Goal: Find specific page/section: Find specific page/section

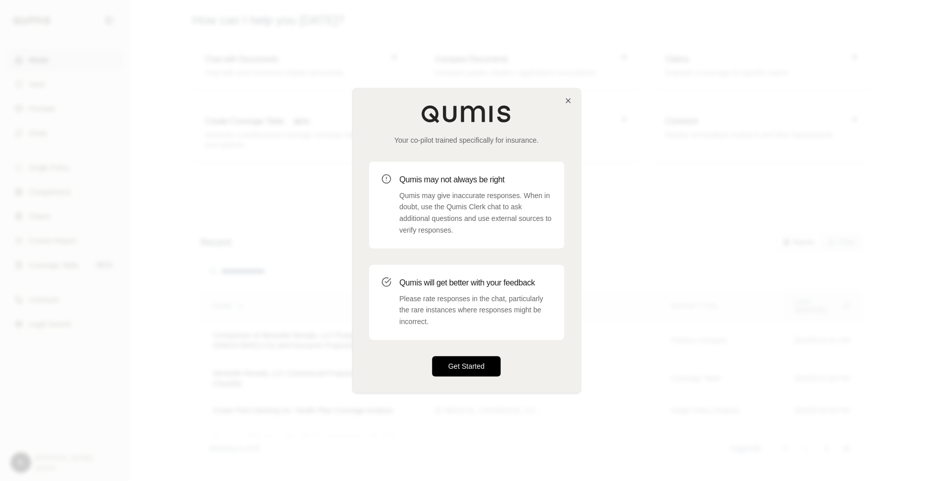
click at [469, 362] on button "Get Started" at bounding box center [466, 366] width 69 height 20
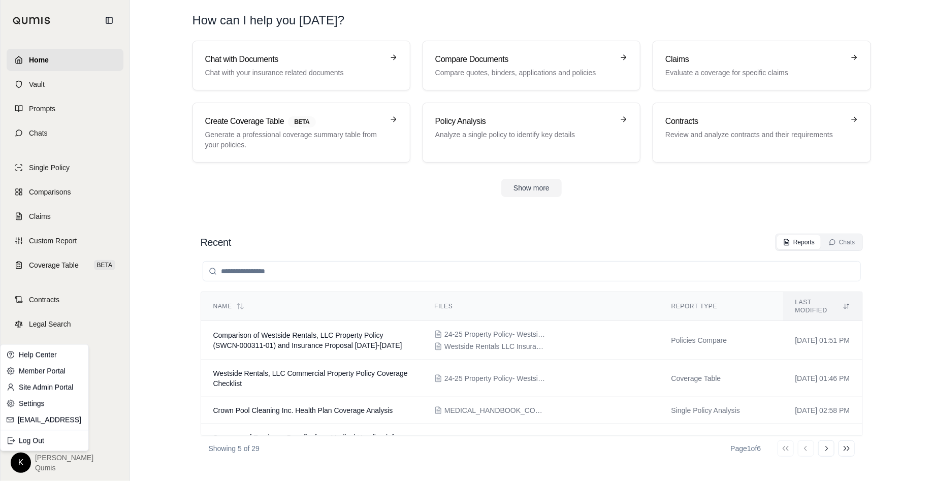
click at [14, 457] on html "Home Vault Prompts Chats Single Policy Comparisons Claims Custom Report Coverag…" at bounding box center [466, 240] width 933 height 481
click at [41, 387] on link "Site Admin Portal" at bounding box center [45, 387] width 84 height 16
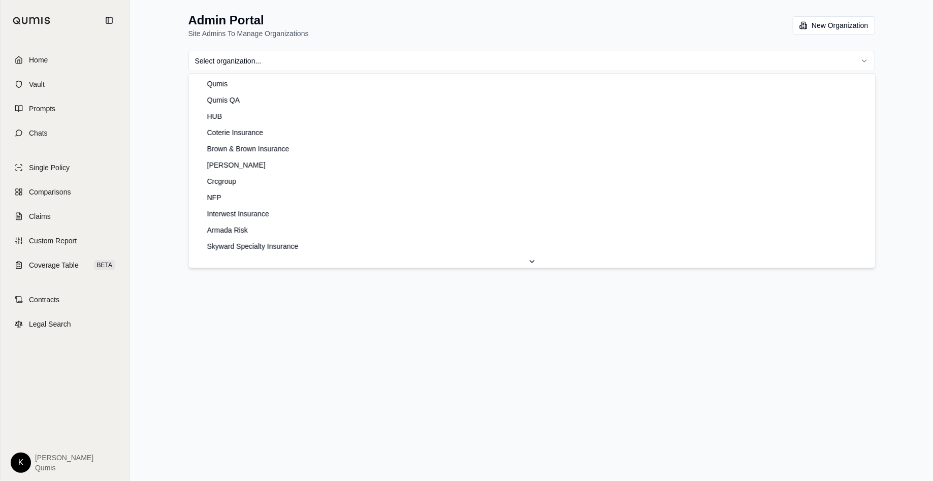
click at [414, 59] on html "Home Vault Prompts Chats Single Policy Comparisons Claims Custom Report Coverag…" at bounding box center [466, 240] width 933 height 481
click at [383, 60] on html "Home Vault Prompts Chats Single Policy Comparisons Claims Custom Report Coverag…" at bounding box center [466, 240] width 933 height 481
click at [169, 119] on html "Home Vault Prompts Chats Single Policy Comparisons Claims Custom Report Coverag…" at bounding box center [466, 240] width 933 height 481
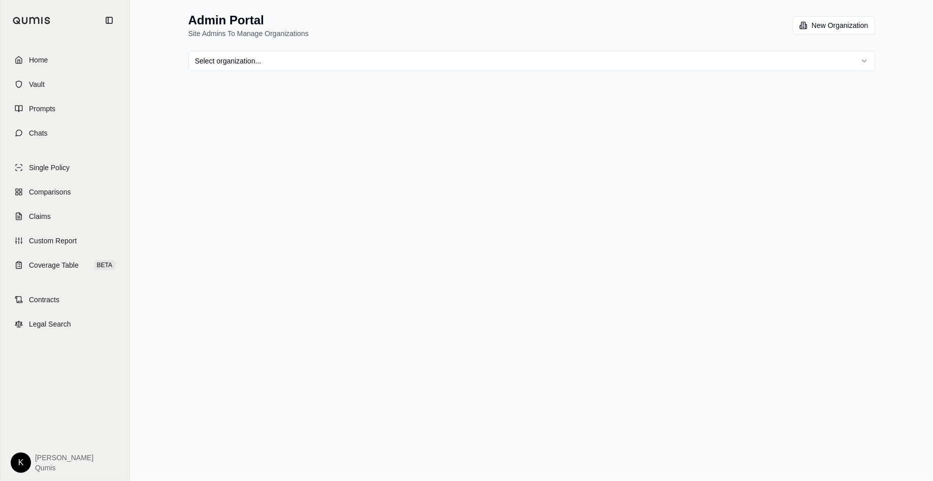
click at [333, 57] on html "Home Vault Prompts Chats Single Policy Comparisons Claims Custom Report Coverag…" at bounding box center [466, 240] width 933 height 481
click at [128, 176] on html "Home Vault Prompts Chats Single Policy Comparisons Claims Custom Report Coverag…" at bounding box center [466, 240] width 933 height 481
click at [283, 62] on html "Home Vault Prompts Chats Single Policy Comparisons Claims Custom Report Coverag…" at bounding box center [466, 240] width 933 height 481
click at [131, 204] on html "Home Vault Prompts Chats Single Policy Comparisons Claims Custom Report Coverag…" at bounding box center [466, 240] width 933 height 481
click at [286, 63] on html "Home Vault Prompts Chats Single Policy Comparisons Claims Custom Report Coverag…" at bounding box center [466, 240] width 933 height 481
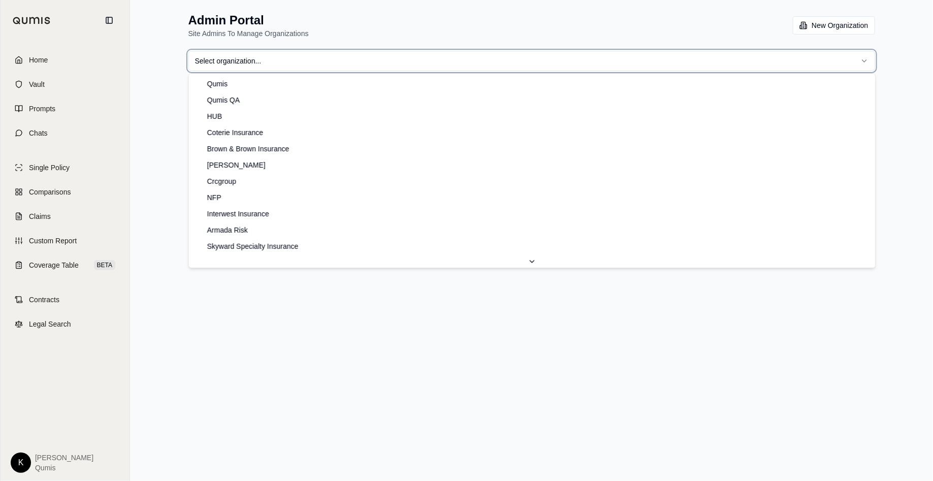
click at [159, 156] on html "Home Vault Prompts Chats Single Policy Comparisons Claims Custom Report Coverag…" at bounding box center [466, 240] width 933 height 481
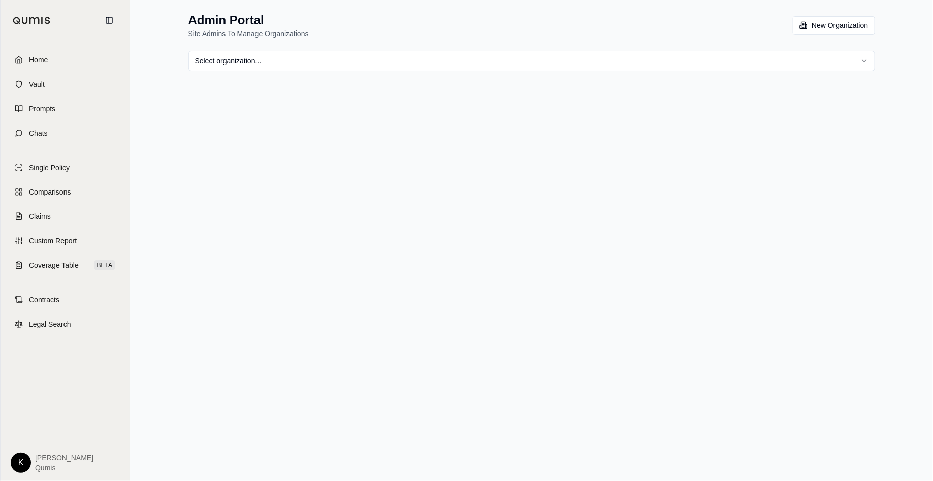
click at [305, 54] on html "Home Vault Prompts Chats Single Policy Comparisons Claims Custom Report Coverag…" at bounding box center [466, 240] width 933 height 481
click at [180, 380] on html "Home Vault Prompts Chats Single Policy Comparisons Claims Custom Report Coverag…" at bounding box center [466, 240] width 933 height 481
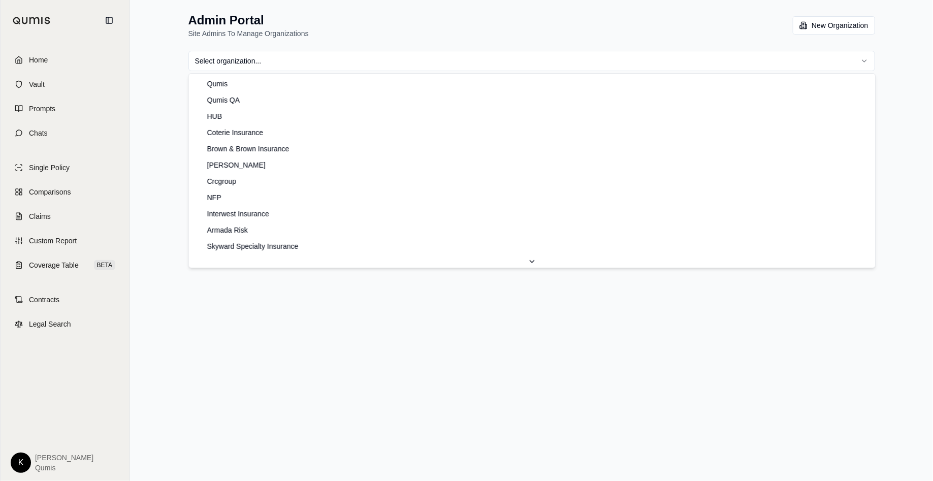
click at [247, 67] on html "Home Vault Prompts Chats Single Policy Comparisons Claims Custom Report Coverag…" at bounding box center [466, 240] width 933 height 481
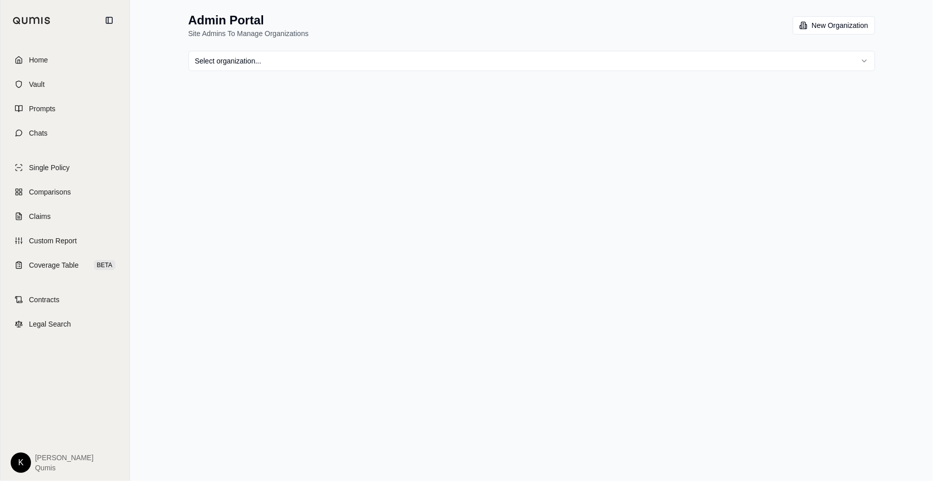
click at [306, 59] on html "Home Vault Prompts Chats Single Policy Comparisons Claims Custom Report Coverag…" at bounding box center [466, 240] width 933 height 481
click at [309, 61] on html "Home Vault Prompts Chats Single Policy Comparisons Claims Custom Report Coverag…" at bounding box center [466, 240] width 933 height 481
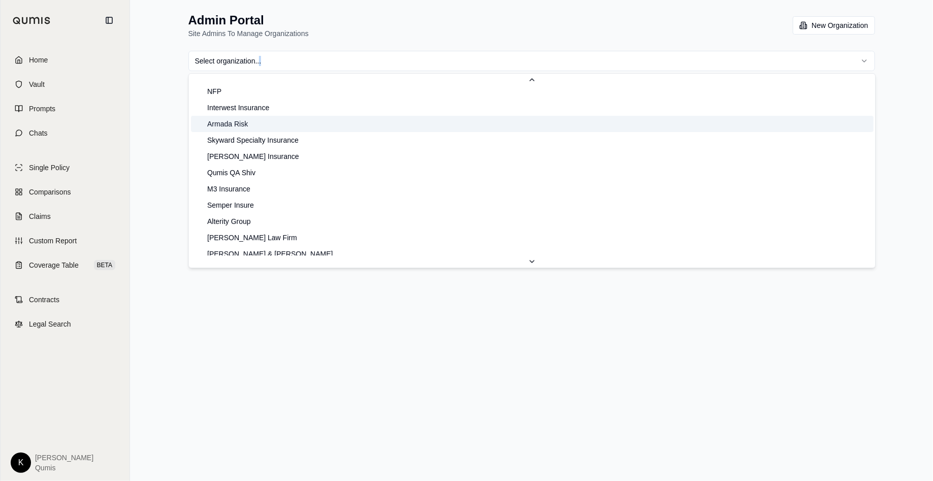
scroll to position [119, 0]
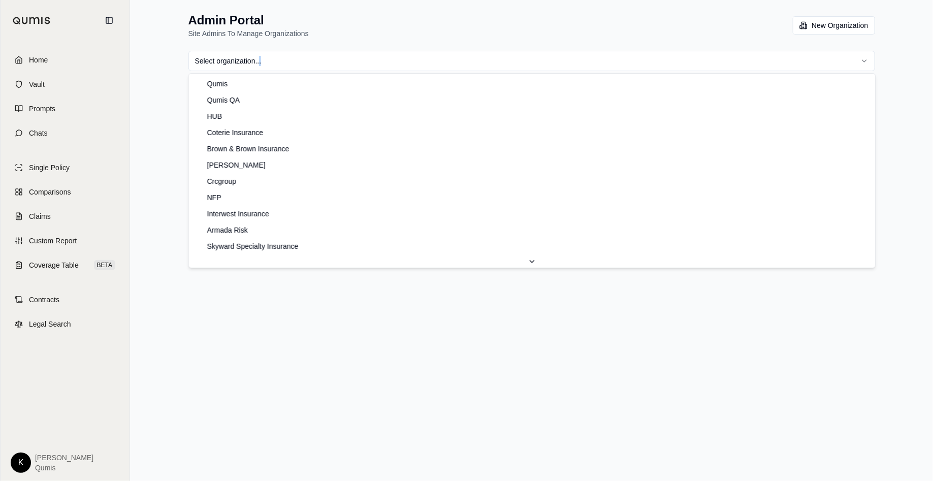
click at [297, 67] on html "Home Vault Prompts Chats Single Policy Comparisons Claims Custom Report Coverag…" at bounding box center [466, 240] width 933 height 481
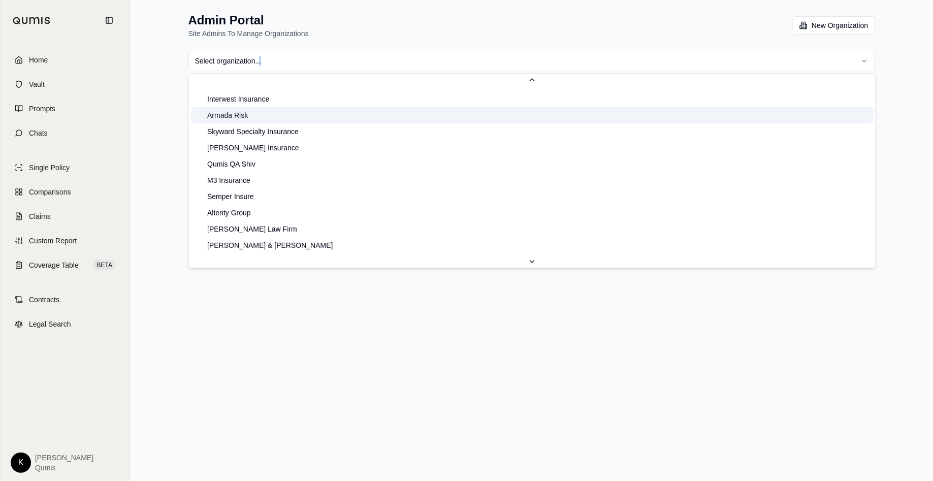
scroll to position [127, 0]
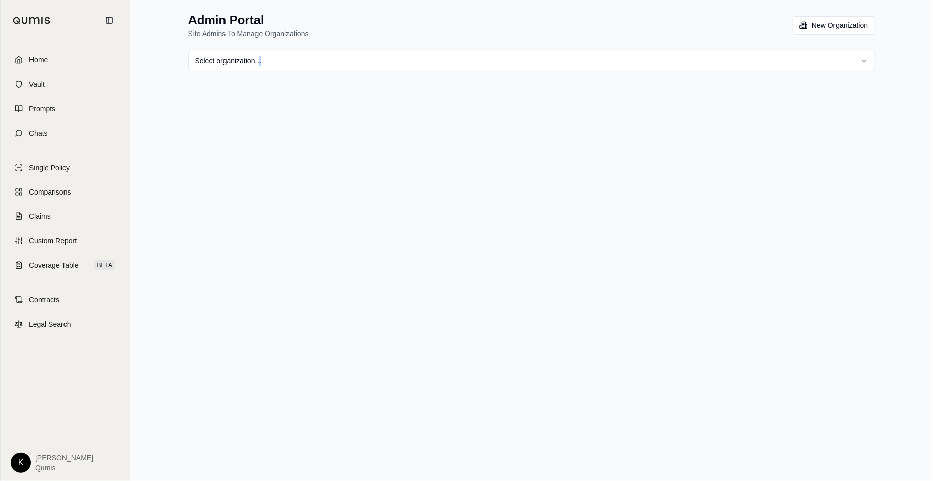
click at [363, 55] on html "Home Vault Prompts Chats Single Policy Comparisons Claims Custom Report Coverag…" at bounding box center [466, 240] width 933 height 481
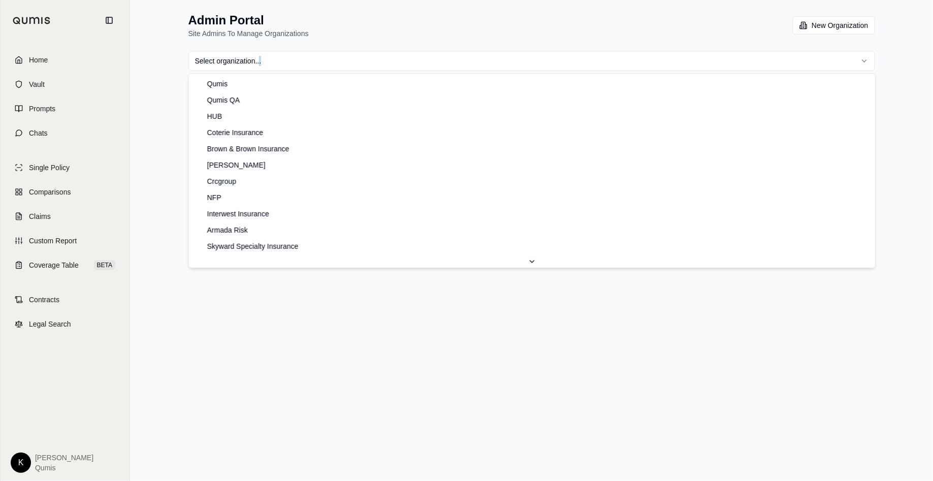
click at [363, 55] on html "Home Vault Prompts Chats Single Policy Comparisons Claims Custom Report Coverag…" at bounding box center [466, 240] width 933 height 481
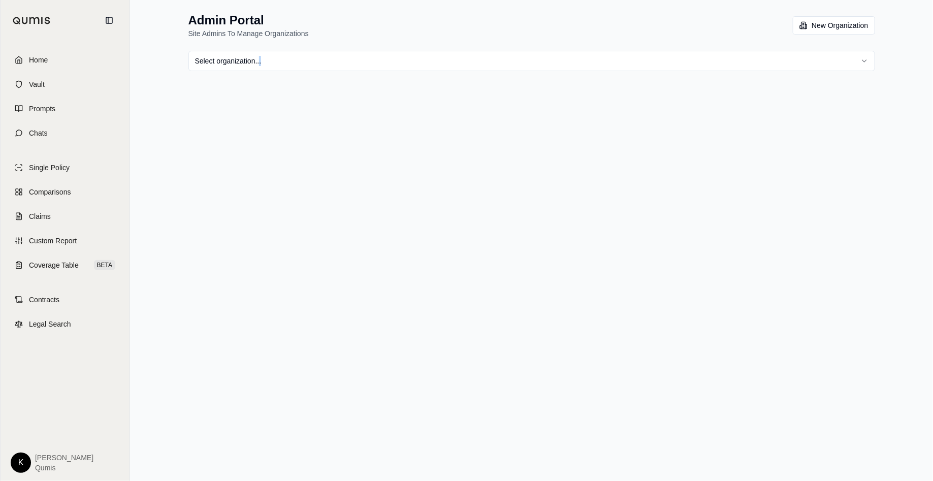
click at [353, 69] on html "Home Vault Prompts Chats Single Policy Comparisons Claims Custom Report Coverag…" at bounding box center [466, 240] width 933 height 481
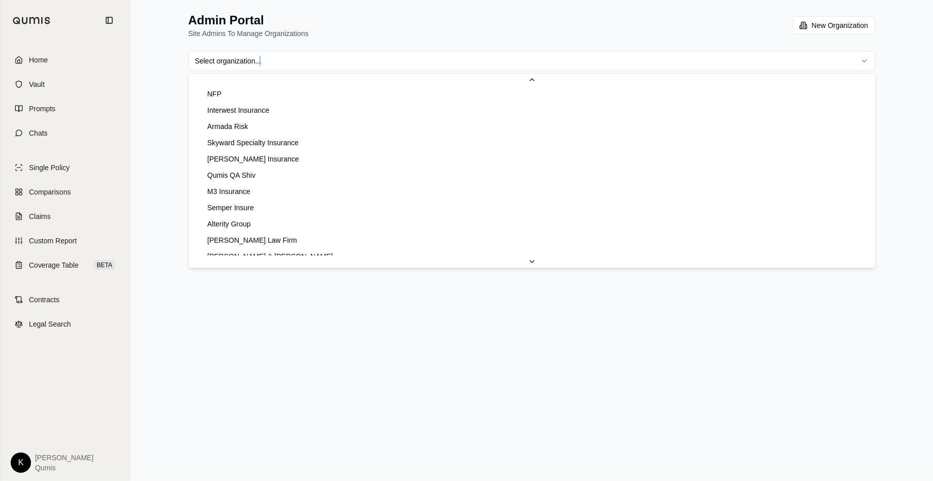
scroll to position [117, 0]
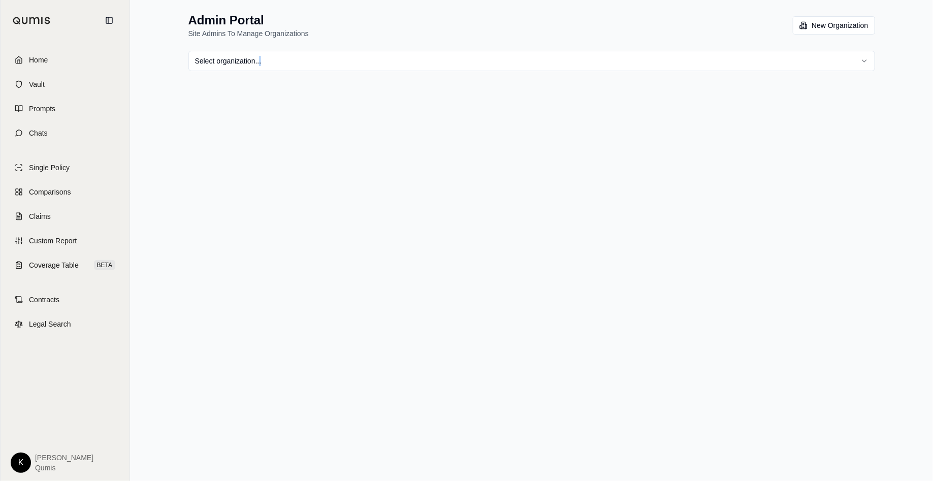
click at [361, 59] on html "Home Vault Prompts Chats Single Policy Comparisons Claims Custom Report Coverag…" at bounding box center [466, 240] width 933 height 481
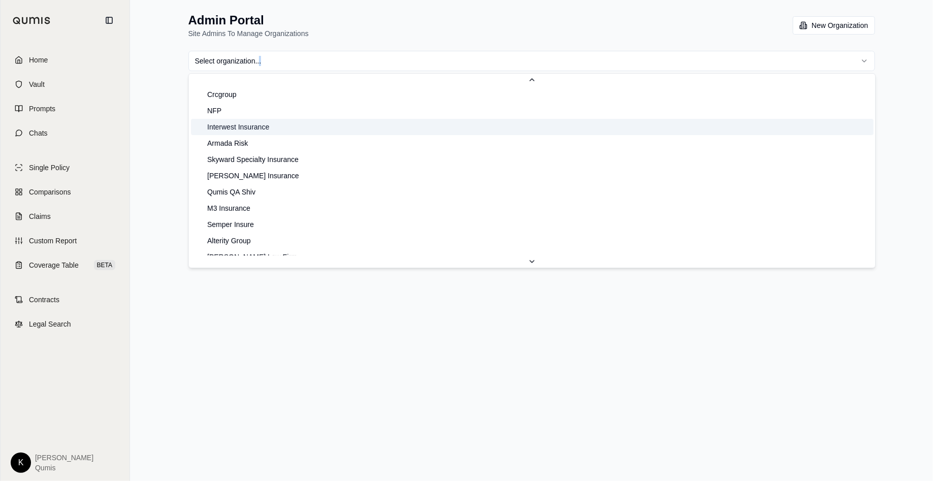
scroll to position [123, 0]
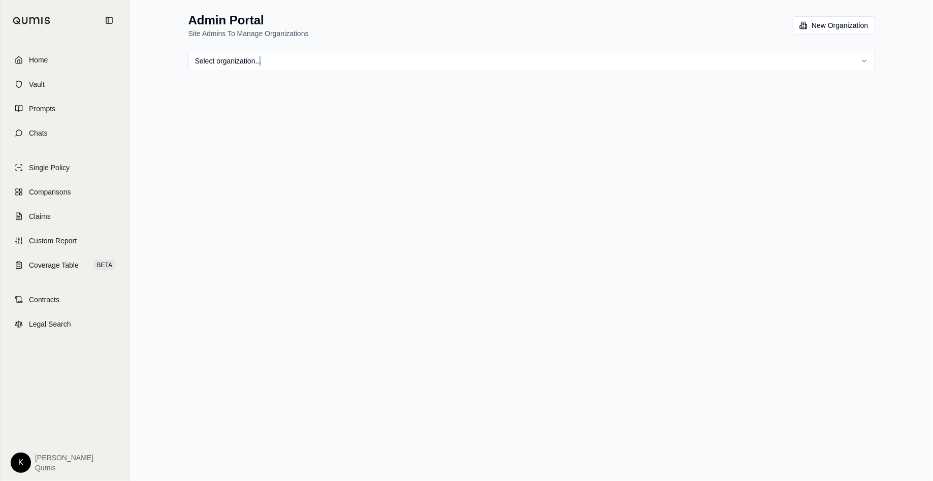
click at [345, 56] on html "Home Vault Prompts Chats Single Policy Comparisons Claims Custom Report Coverag…" at bounding box center [466, 240] width 933 height 481
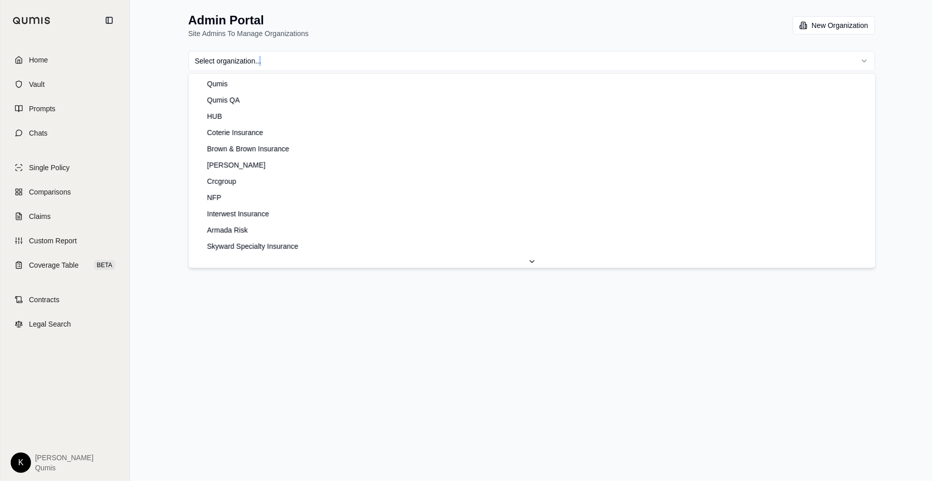
click at [345, 56] on html "Home Vault Prompts Chats Single Policy Comparisons Claims Custom Report Coverag…" at bounding box center [466, 240] width 933 height 481
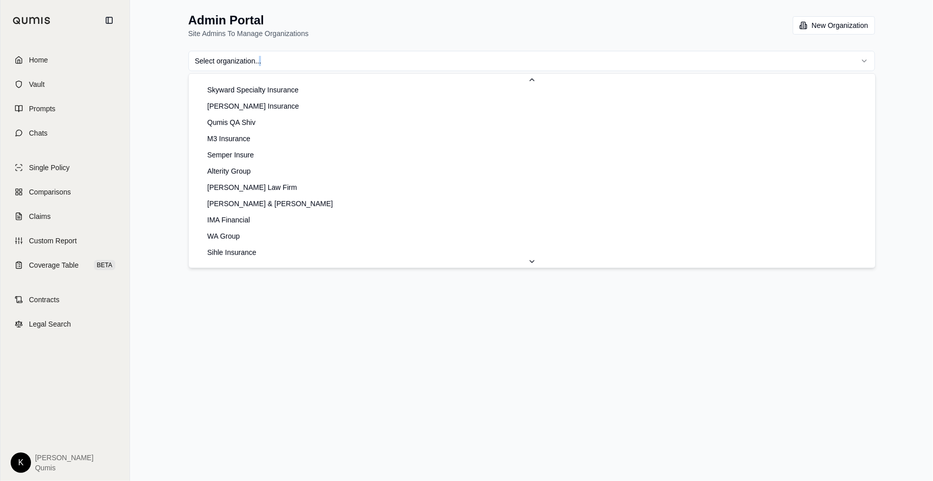
scroll to position [173, 0]
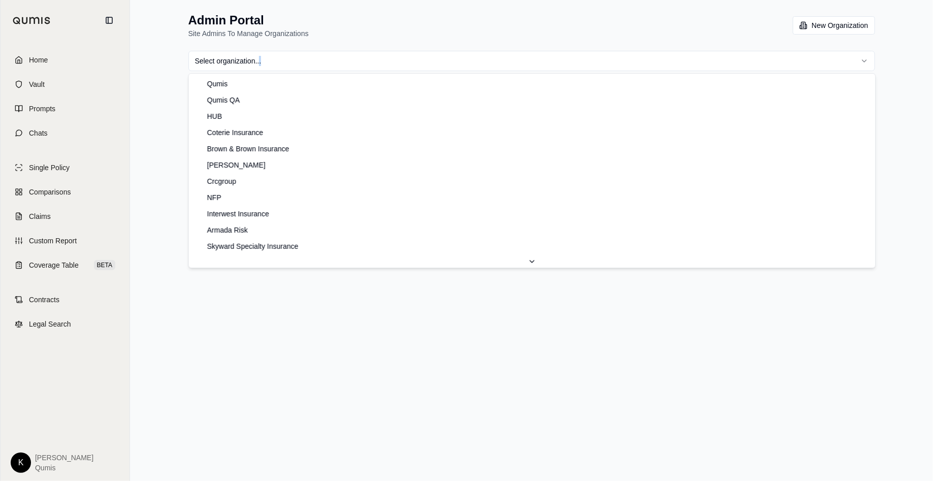
click at [361, 66] on html "Home Vault Prompts Chats Single Policy Comparisons Claims Custom Report Coverag…" at bounding box center [466, 240] width 933 height 481
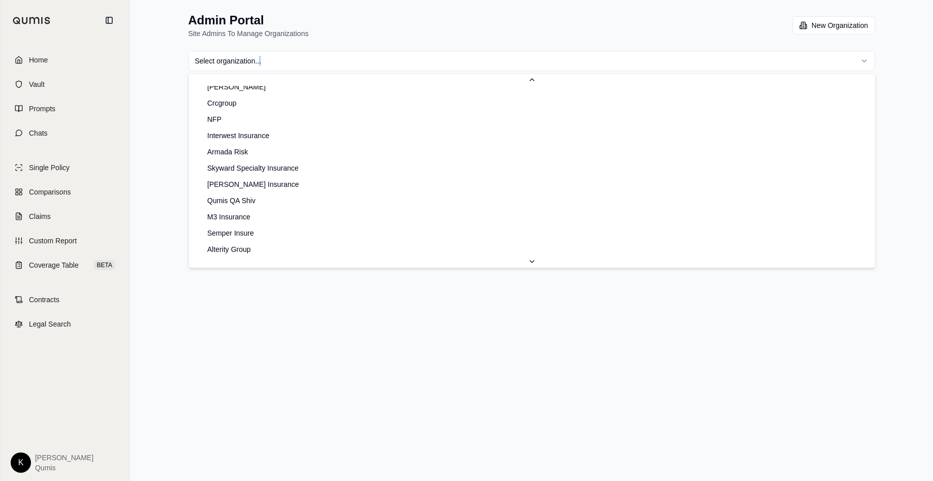
scroll to position [112, 0]
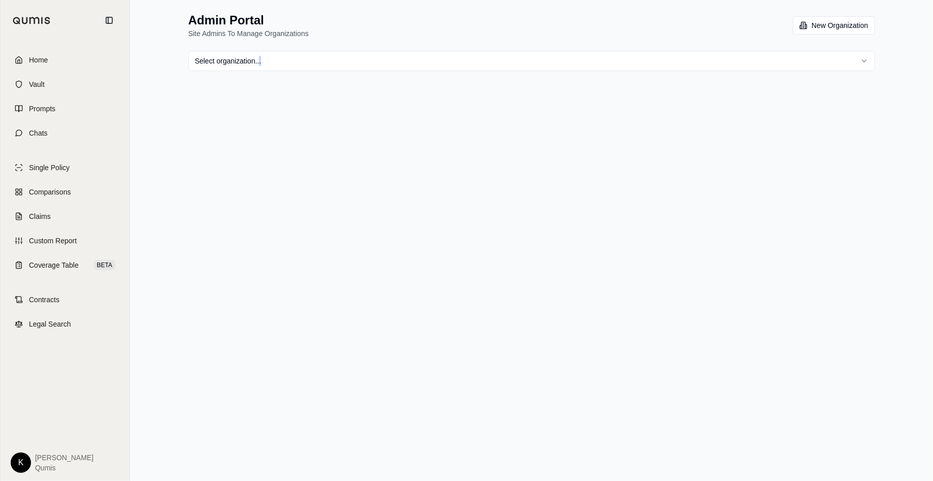
click at [348, 61] on html "Home Vault Prompts Chats Single Policy Comparisons Claims Custom Report Coverag…" at bounding box center [466, 240] width 933 height 481
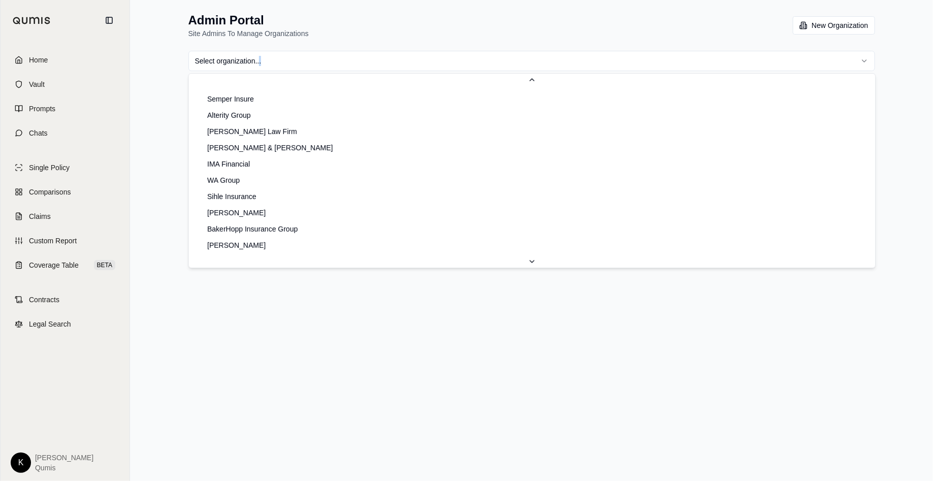
scroll to position [227, 0]
click at [392, 62] on html "Home Vault Prompts Chats Single Policy Comparisons Claims Custom Report Coverag…" at bounding box center [466, 240] width 933 height 481
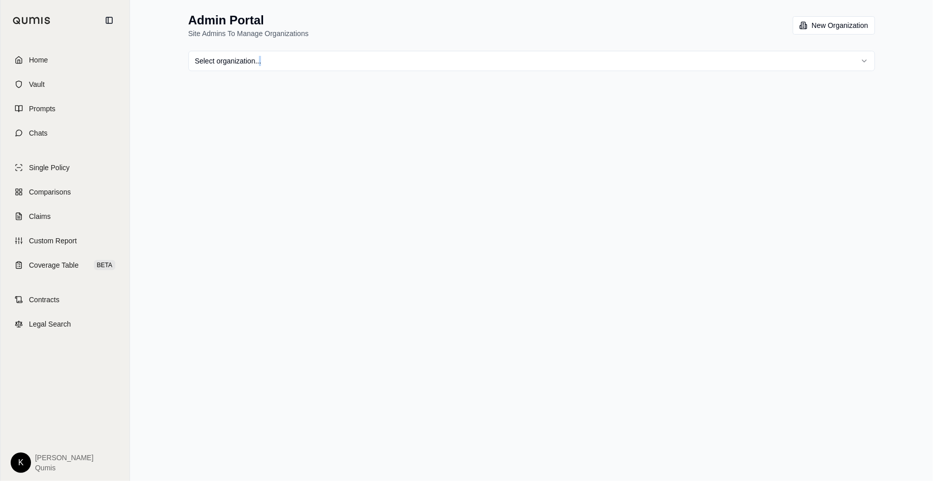
click at [324, 60] on html "Home Vault Prompts Chats Single Policy Comparisons Claims Custom Report Coverag…" at bounding box center [466, 240] width 933 height 481
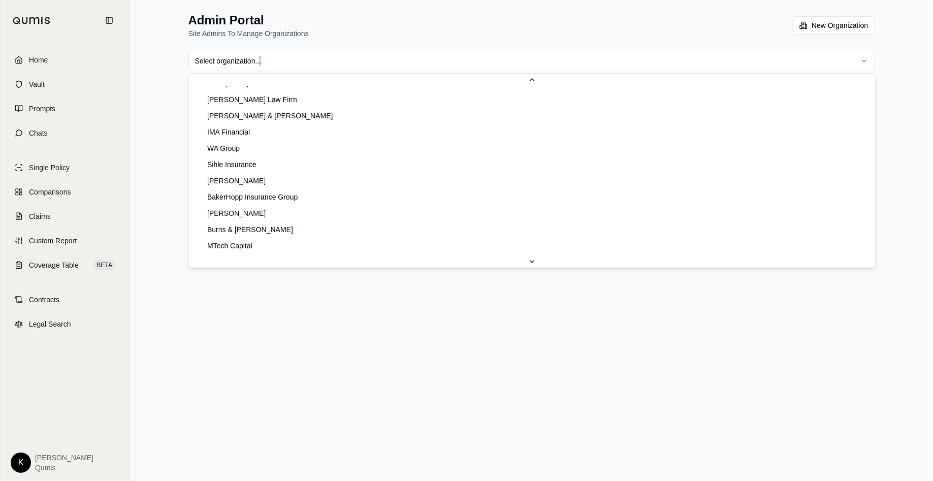
scroll to position [255, 0]
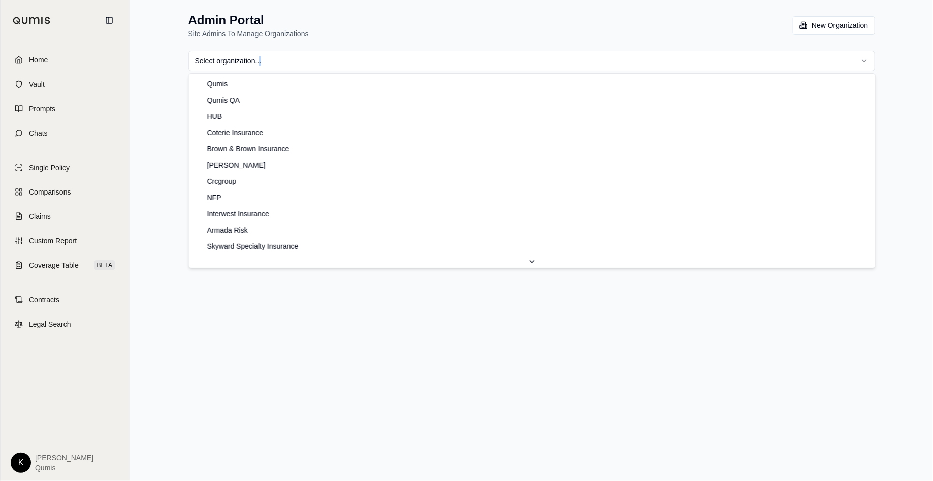
click at [409, 62] on html "Home Vault Prompts Chats Single Policy Comparisons Claims Custom Report Coverag…" at bounding box center [466, 240] width 933 height 481
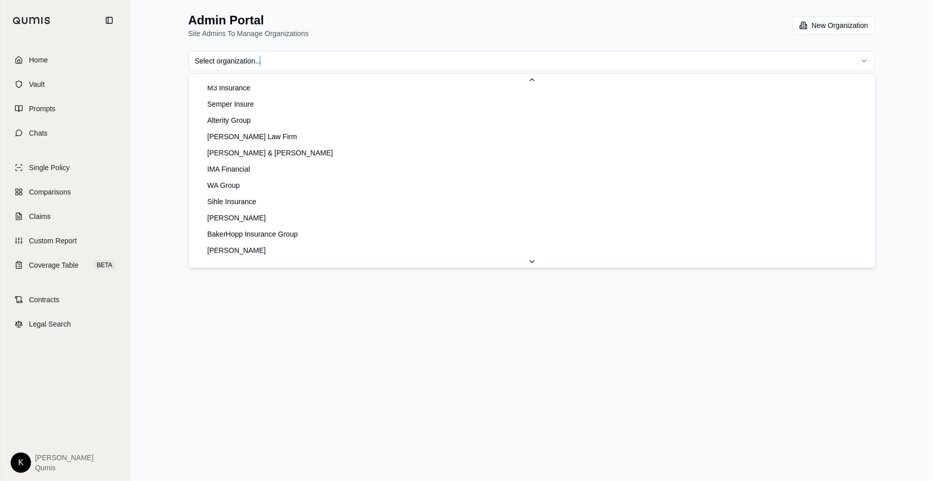
scroll to position [222, 0]
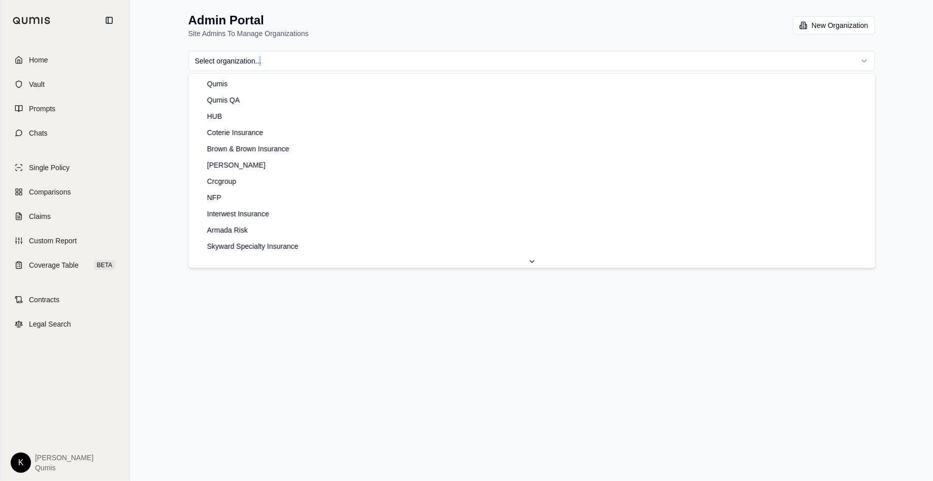
click at [335, 63] on html "Home Vault Prompts Chats Single Policy Comparisons Claims Custom Report Coverag…" at bounding box center [466, 240] width 933 height 481
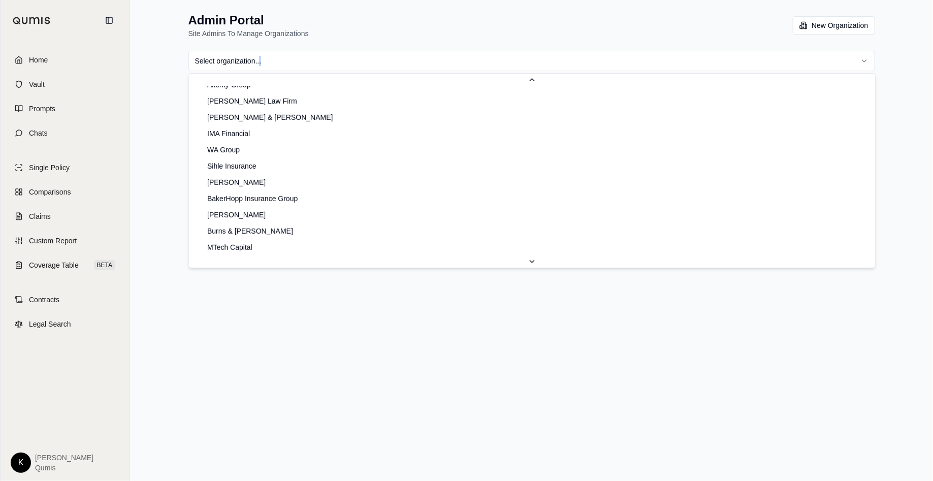
scroll to position [260, 0]
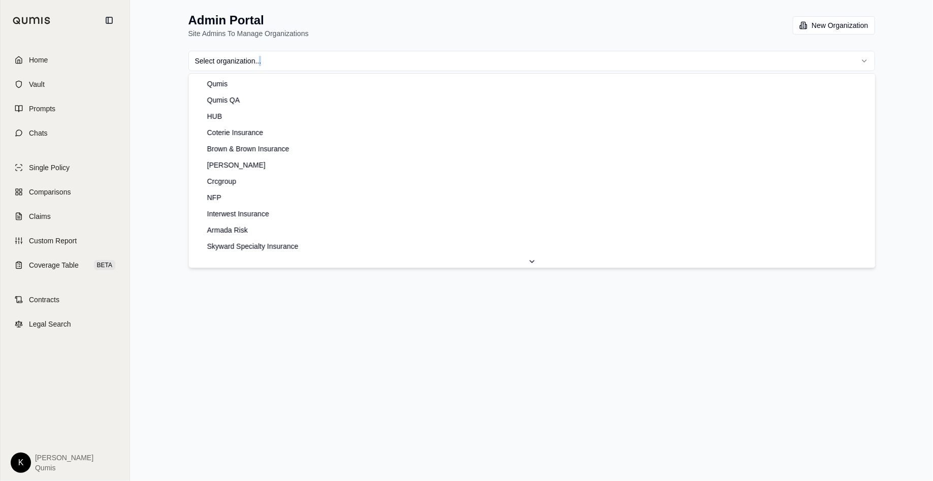
click at [368, 60] on html "Home Vault Prompts Chats Single Policy Comparisons Claims Custom Report Coverag…" at bounding box center [466, 240] width 933 height 481
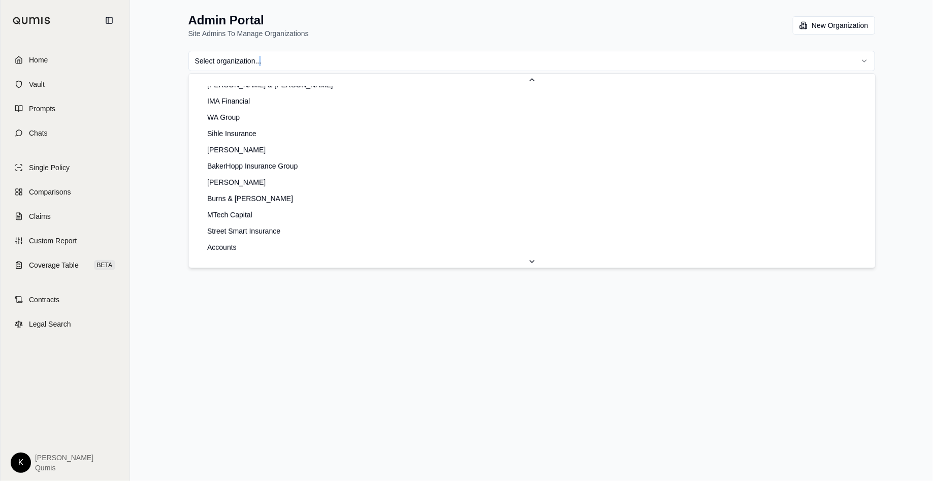
scroll to position [288, 0]
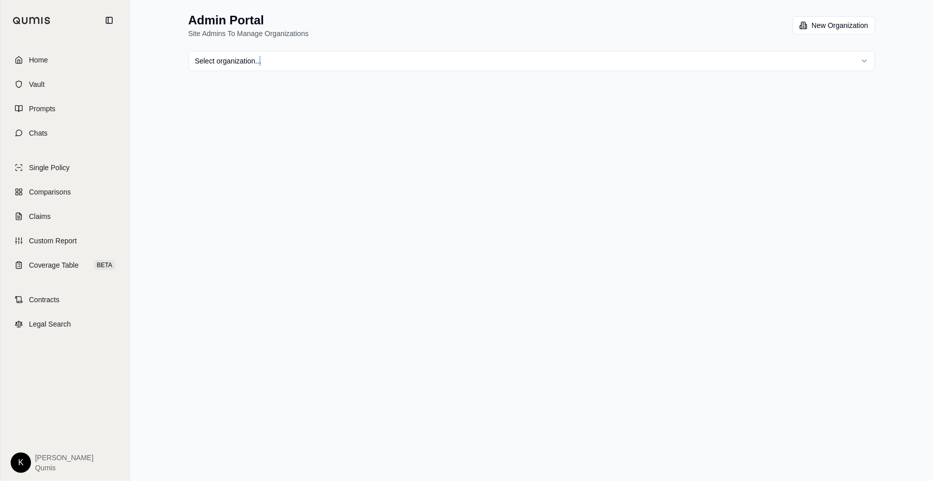
click at [410, 61] on html "Home Vault Prompts Chats Single Policy Comparisons Claims Custom Report Coverag…" at bounding box center [466, 240] width 933 height 481
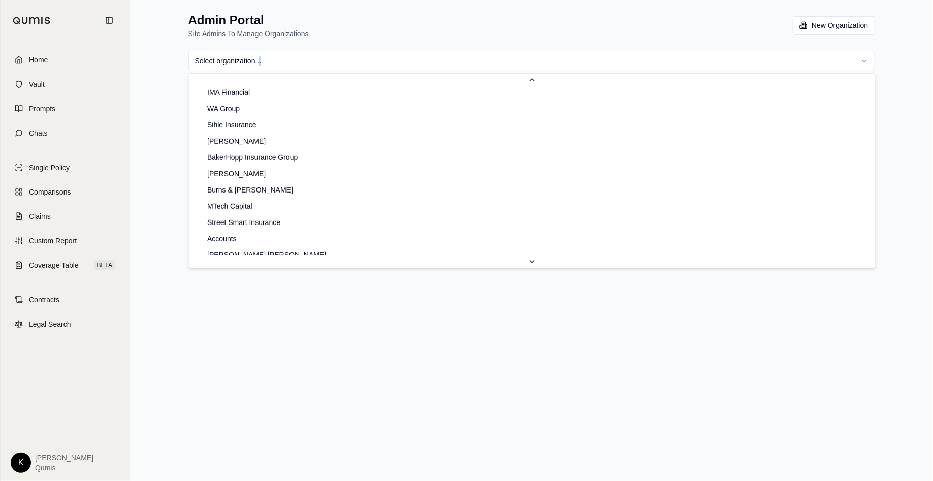
scroll to position [307, 0]
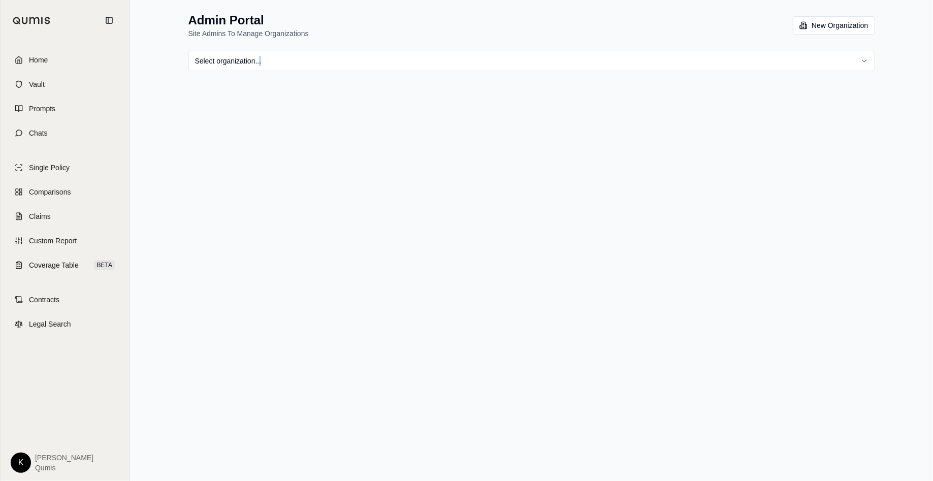
click at [333, 65] on html "Home Vault Prompts Chats Single Policy Comparisons Claims Custom Report Coverag…" at bounding box center [466, 240] width 933 height 481
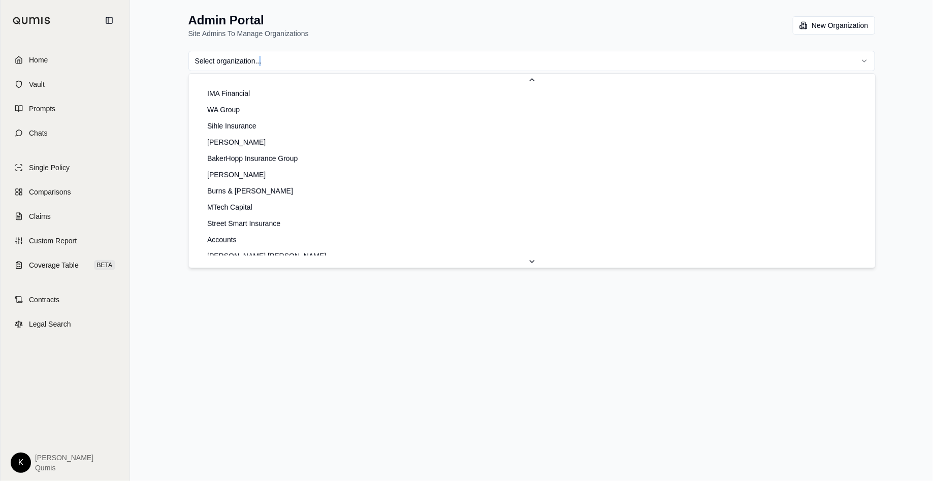
scroll to position [299, 0]
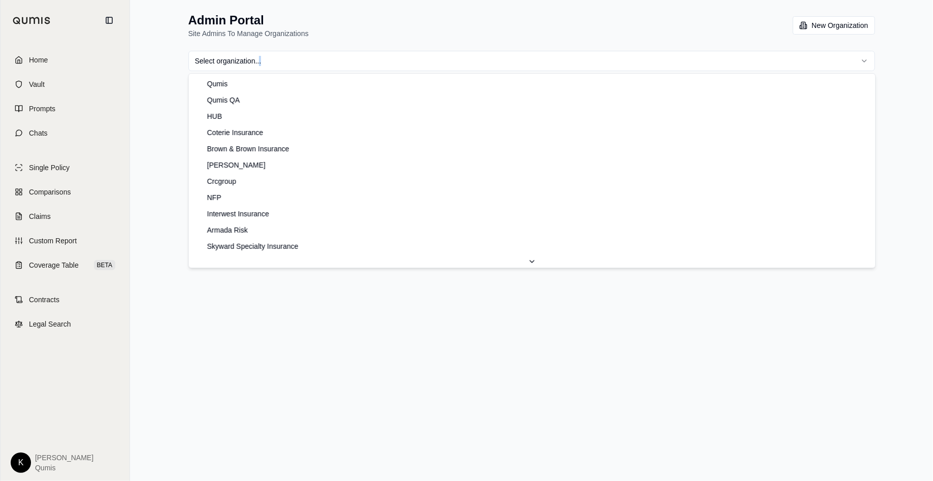
click at [356, 64] on html "Home Vault Prompts Chats Single Policy Comparisons Claims Custom Report Coverag…" at bounding box center [466, 240] width 933 height 481
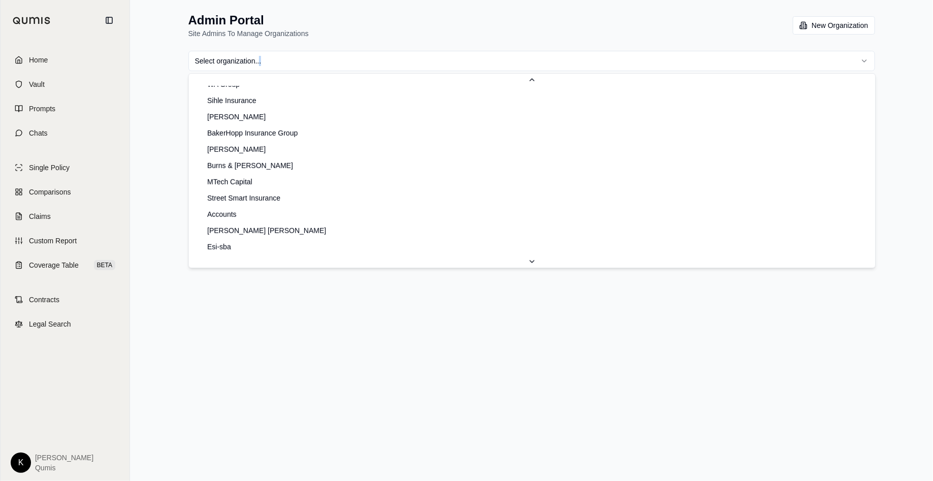
scroll to position [321, 0]
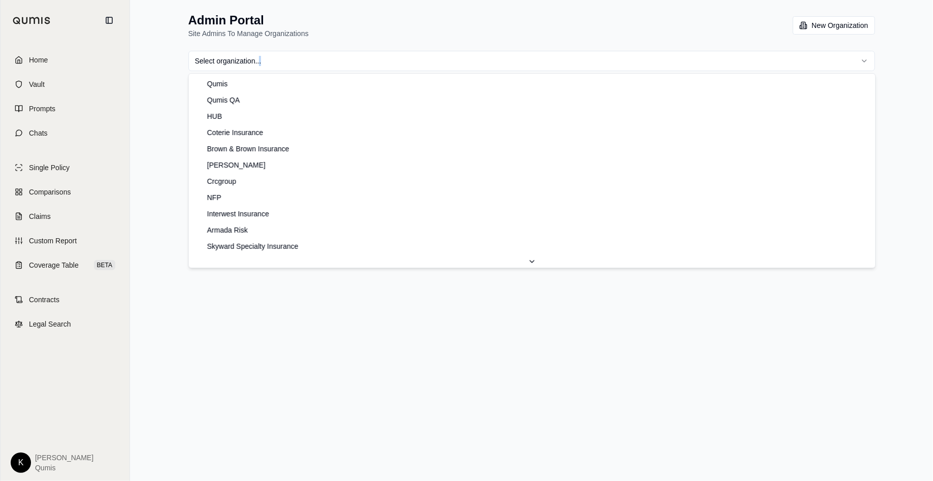
click at [406, 65] on html "Home Vault Prompts Chats Single Policy Comparisons Claims Custom Report Coverag…" at bounding box center [466, 240] width 933 height 481
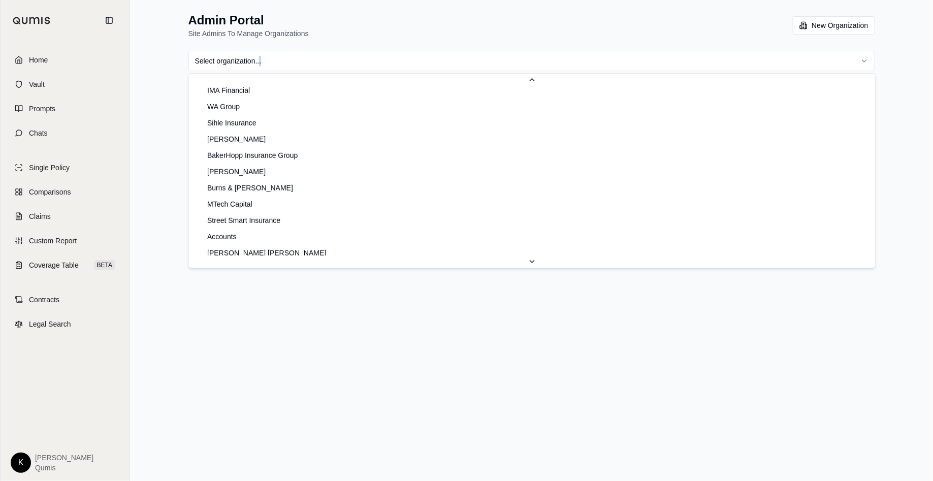
scroll to position [329, 0]
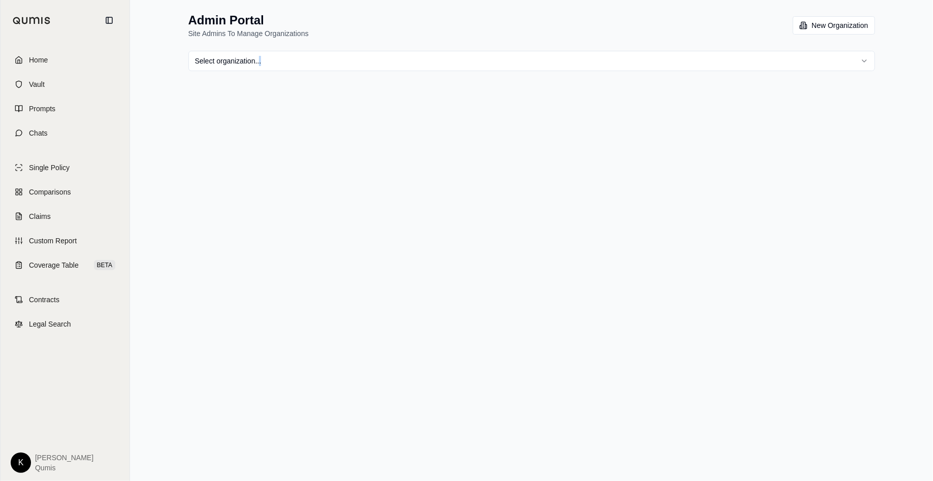
click at [321, 57] on html "Home Vault Prompts Chats Single Policy Comparisons Claims Custom Report Coverag…" at bounding box center [466, 240] width 933 height 481
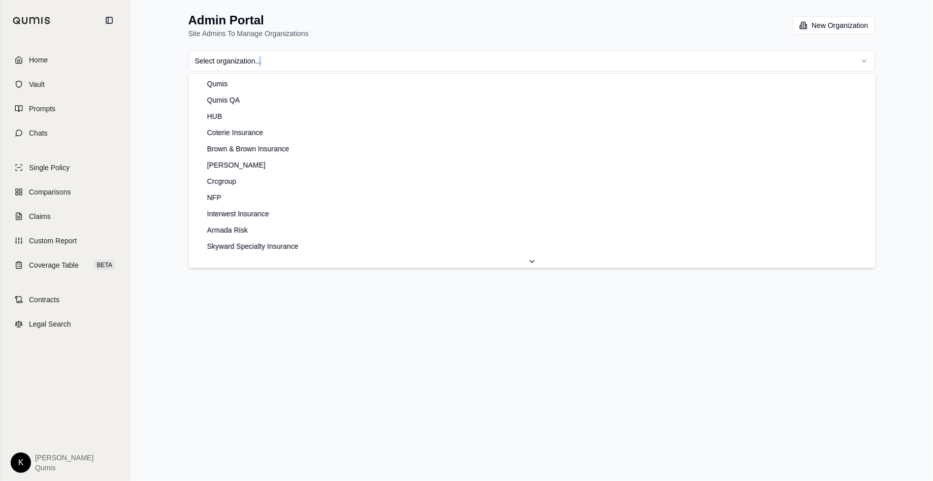
click at [321, 57] on html "Home Vault Prompts Chats Single Policy Comparisons Claims Custom Report Coverag…" at bounding box center [466, 240] width 933 height 481
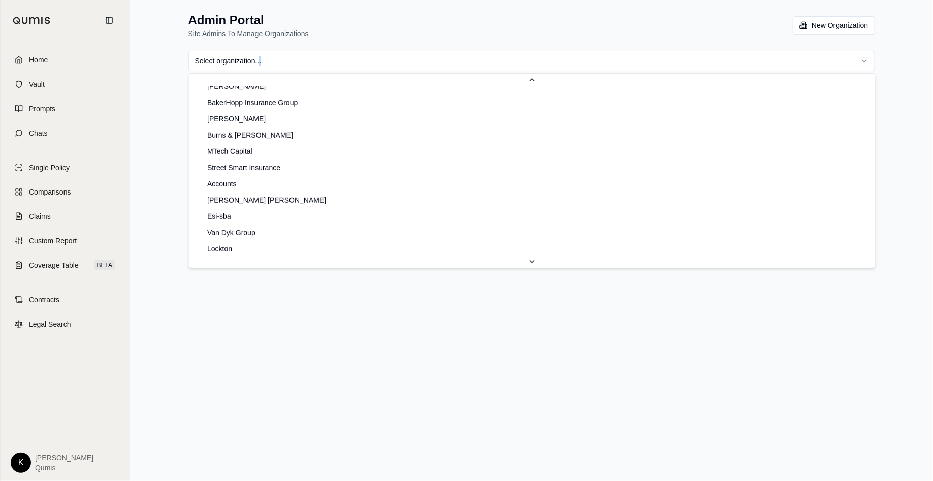
scroll to position [346, 0]
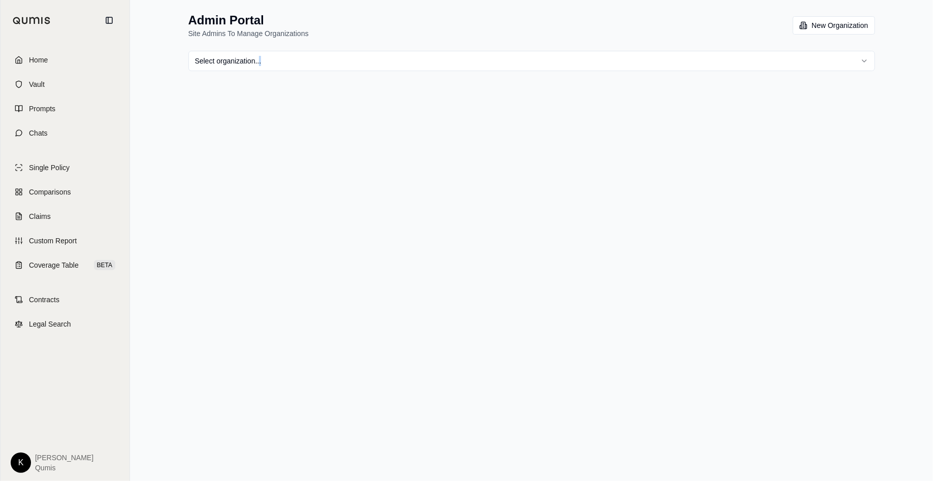
click at [377, 60] on html "Home Vault Prompts Chats Single Policy Comparisons Claims Custom Report Coverag…" at bounding box center [466, 240] width 933 height 481
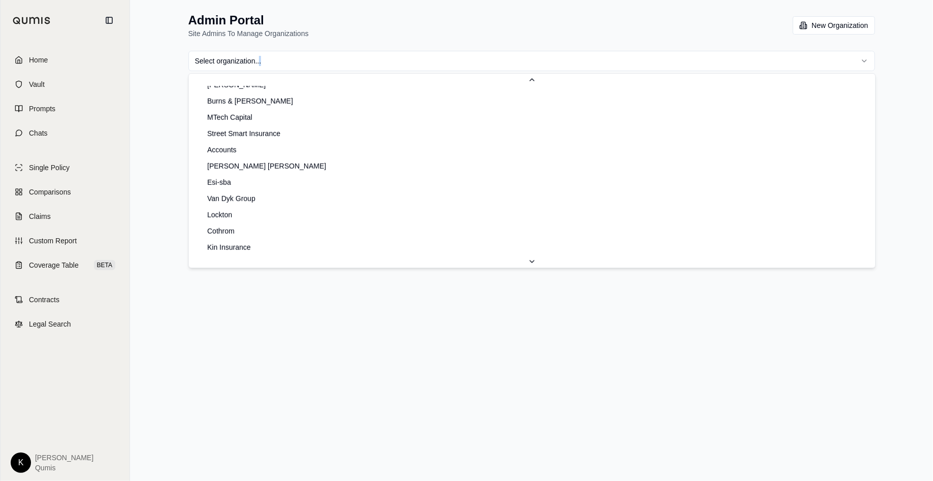
scroll to position [387, 0]
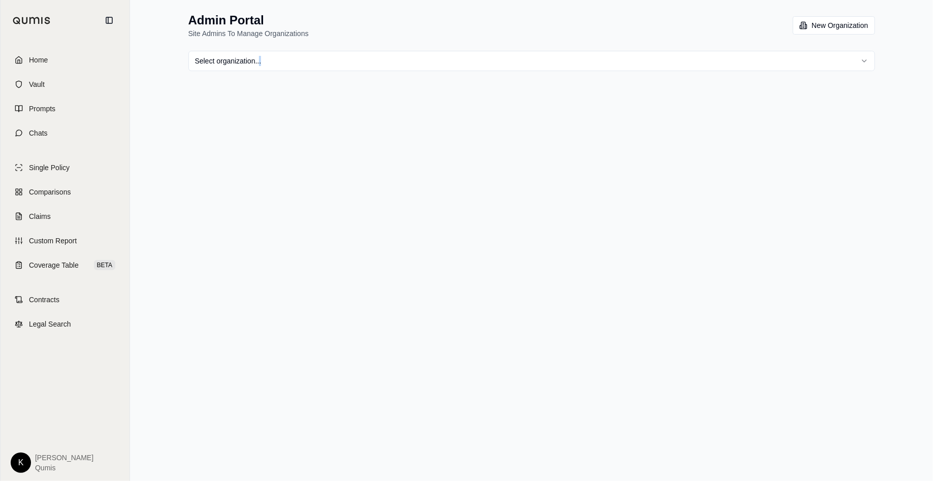
click at [352, 56] on html "Home Vault Prompts Chats Single Policy Comparisons Claims Custom Report Coverag…" at bounding box center [466, 240] width 933 height 481
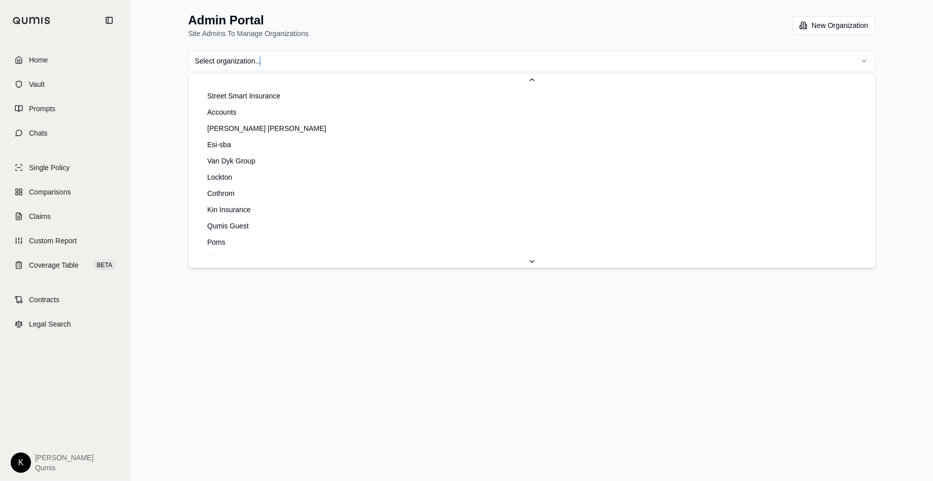
scroll to position [427, 0]
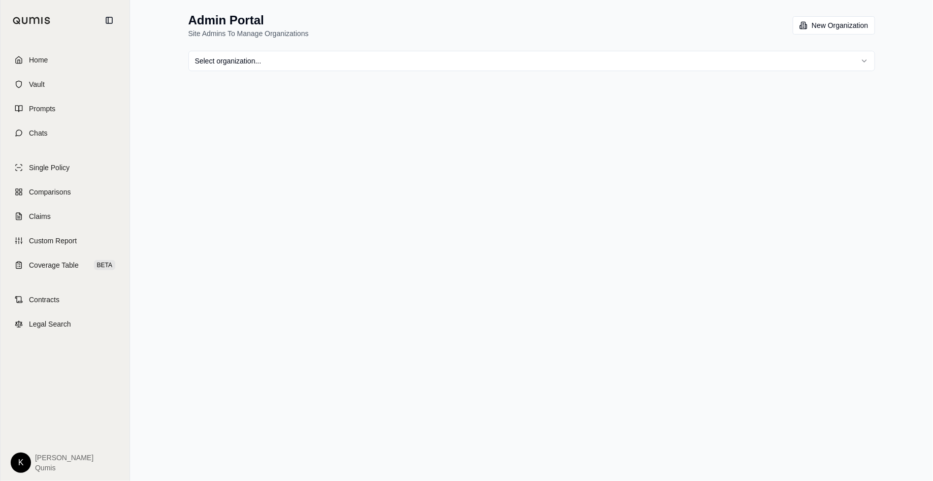
click at [458, 76] on div "Admin Portal Site Admins To Manage Organizations New Organization Select organi…" at bounding box center [531, 41] width 711 height 83
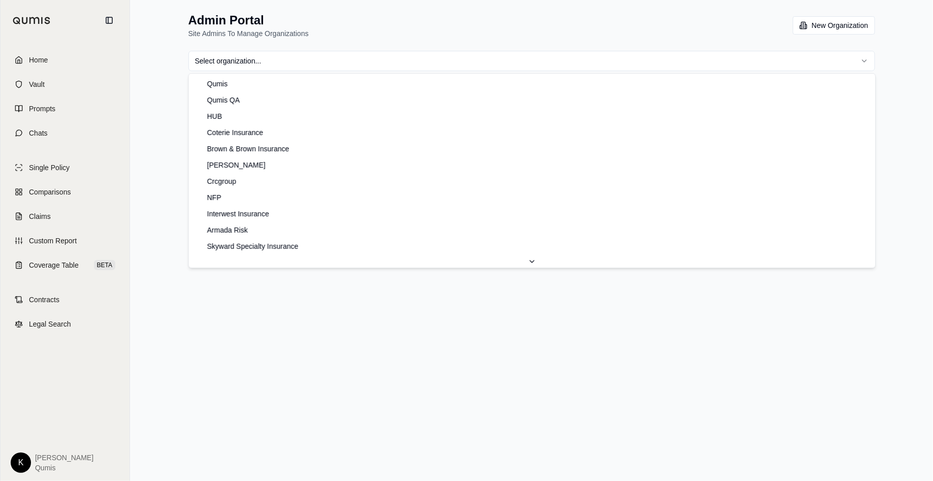
click at [462, 64] on html "Home Vault Prompts Chats Single Policy Comparisons Claims Custom Report Coverag…" at bounding box center [466, 240] width 933 height 481
click at [385, 62] on html "Home Vault Prompts Chats Single Policy Comparisons Claims Custom Report Coverag…" at bounding box center [466, 240] width 933 height 481
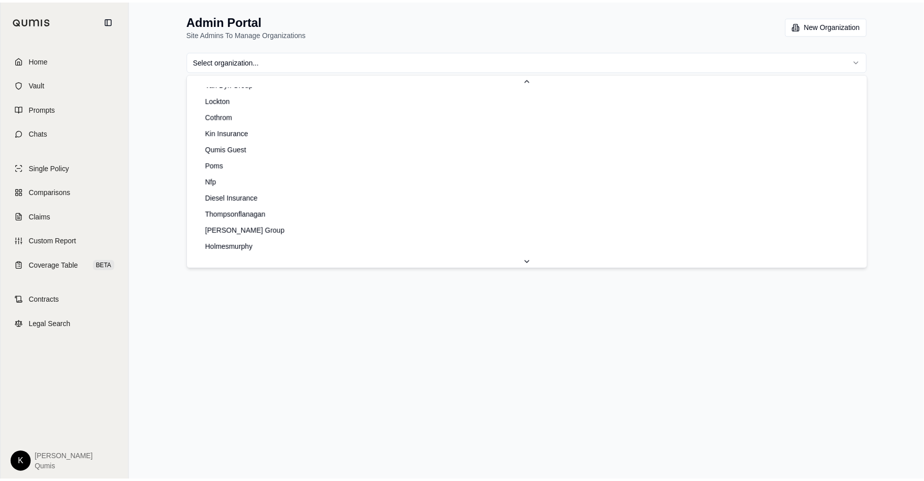
scroll to position [497, 0]
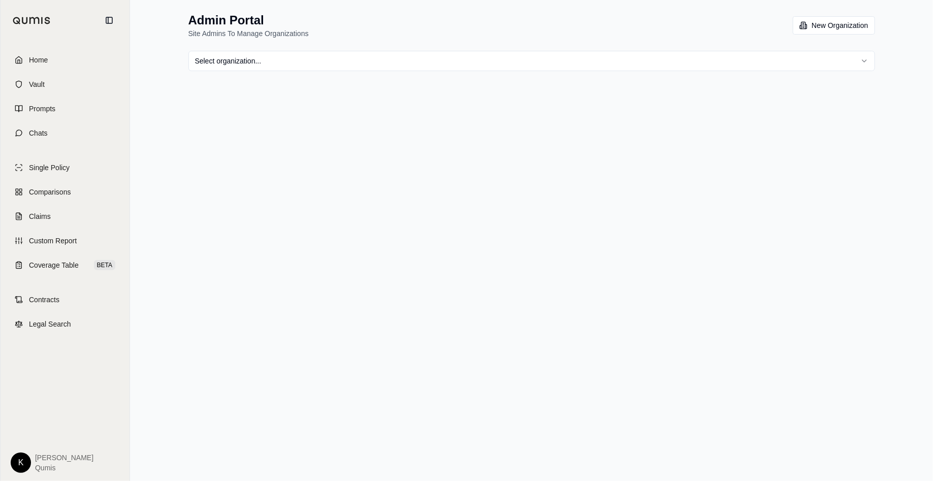
click at [523, 57] on html "Home Vault Prompts Chats Single Policy Comparisons Claims Custom Report Coverag…" at bounding box center [466, 240] width 933 height 481
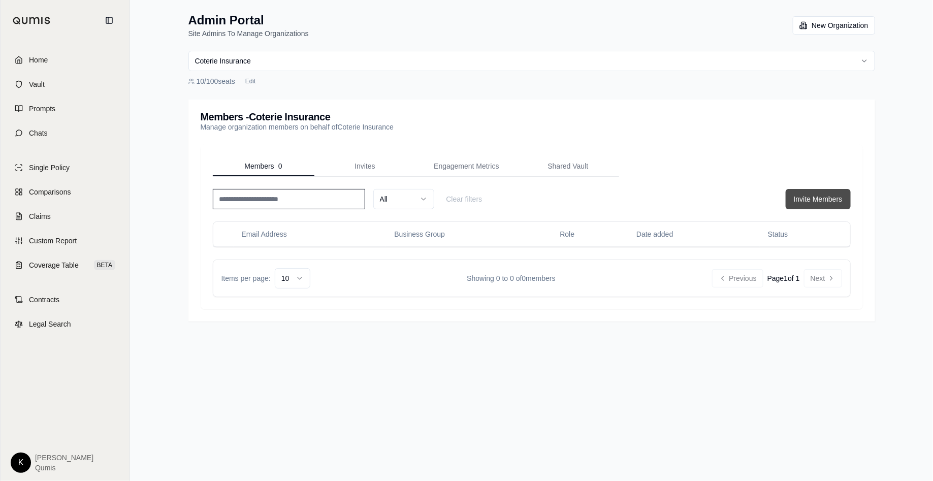
click at [817, 197] on button "Invite Members" at bounding box center [818, 199] width 65 height 20
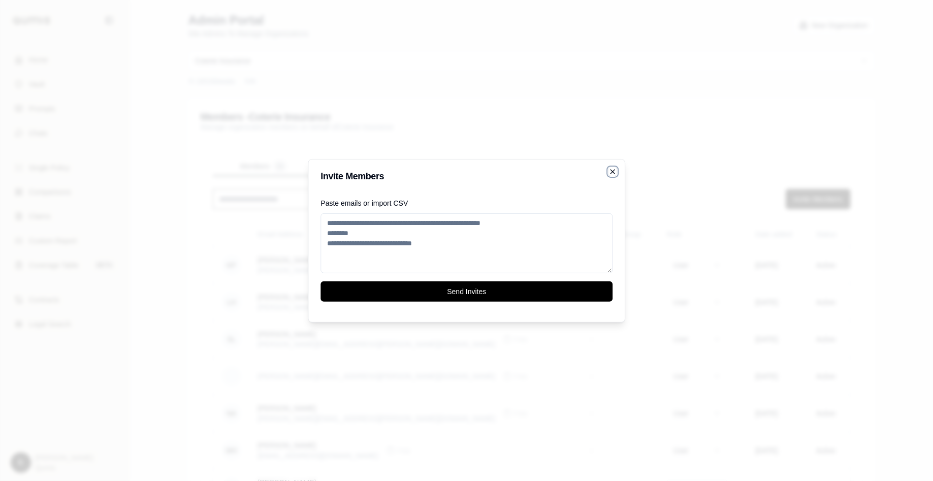
click at [608, 175] on icon "button" at bounding box center [612, 172] width 8 height 8
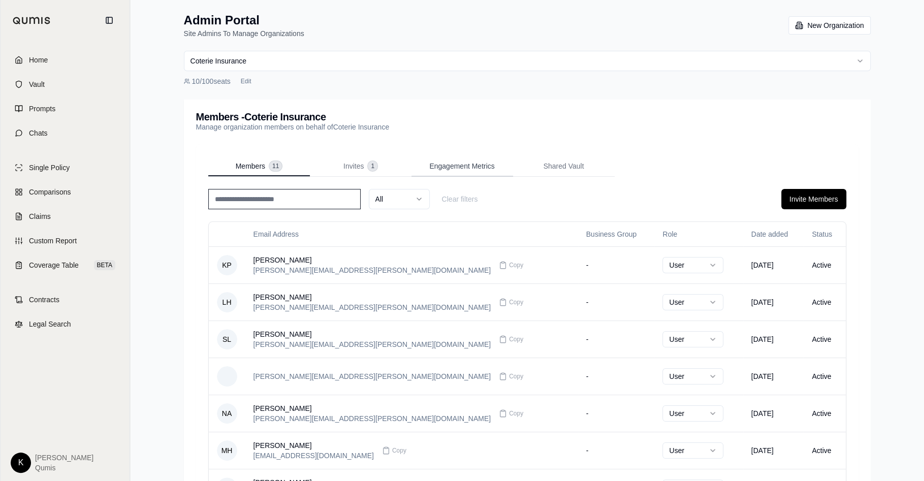
click at [431, 164] on span "Engagement Metrics" at bounding box center [461, 166] width 65 height 10
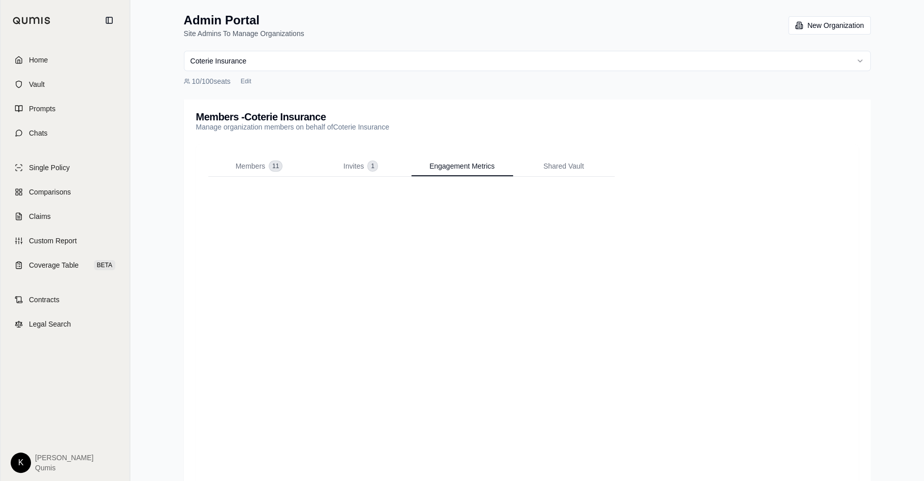
scroll to position [46, 0]
